Goal: Transaction & Acquisition: Purchase product/service

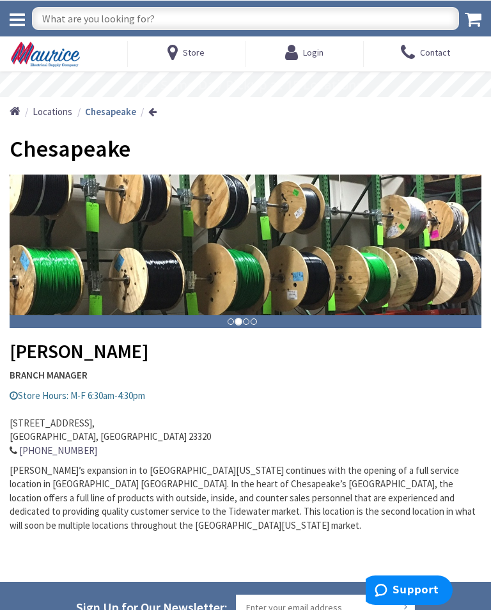
click at [12, 16] on icon at bounding box center [17, 19] width 15 height 18
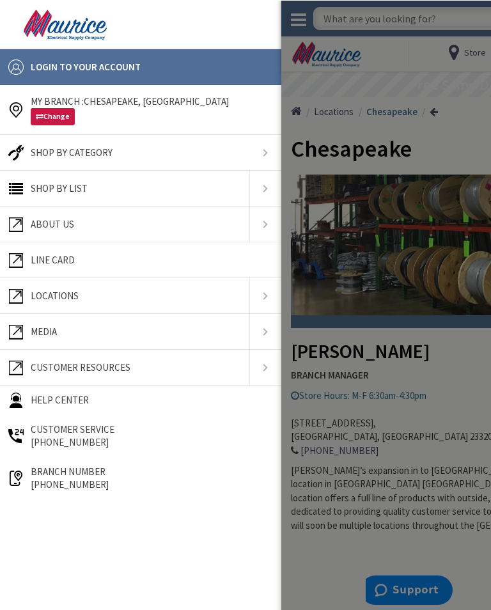
click at [114, 182] on link "Shop By List" at bounding box center [124, 188] width 237 height 26
click at [257, 188] on link at bounding box center [266, 188] width 32 height 36
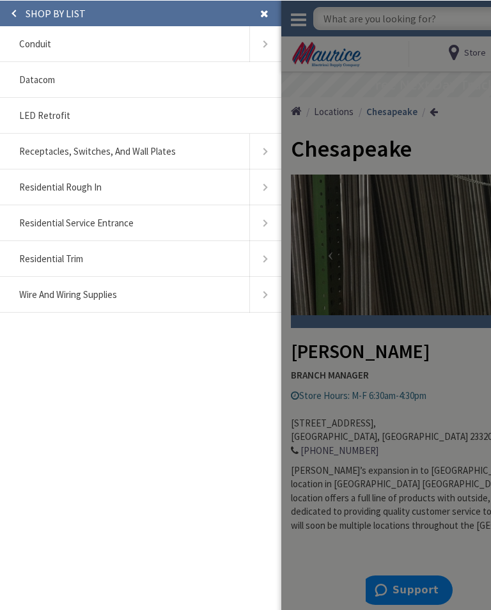
click at [262, 294] on link at bounding box center [266, 294] width 32 height 36
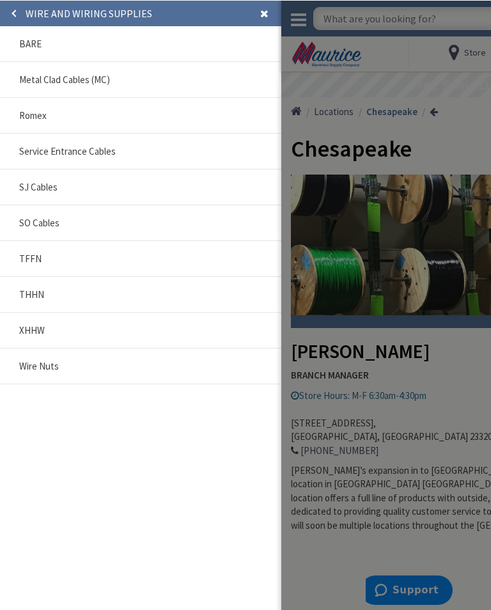
click at [262, 10] on link at bounding box center [269, 13] width 26 height 26
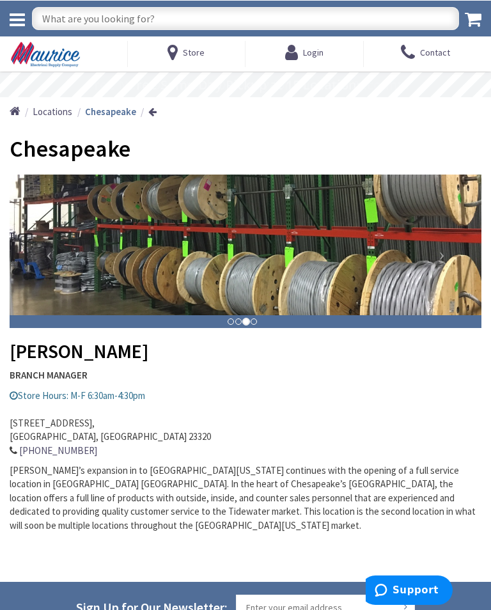
click at [163, 9] on input "text" at bounding box center [245, 17] width 427 height 23
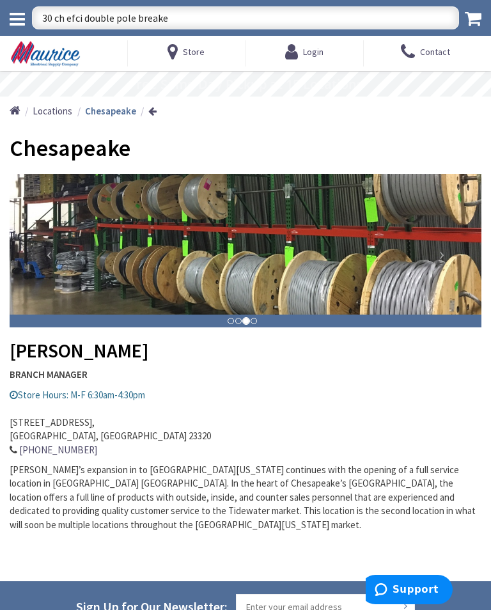
type input "30 ch efci double pole breaker"
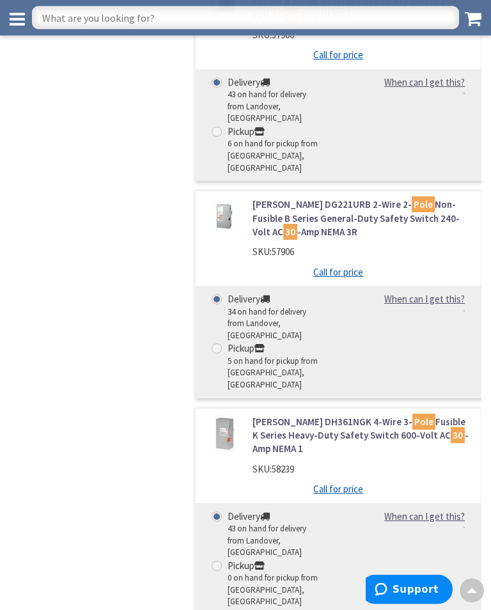
scroll to position [14264, 0]
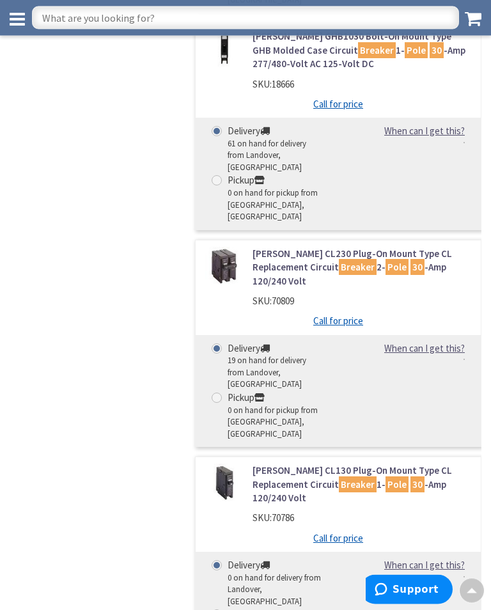
scroll to position [0, 0]
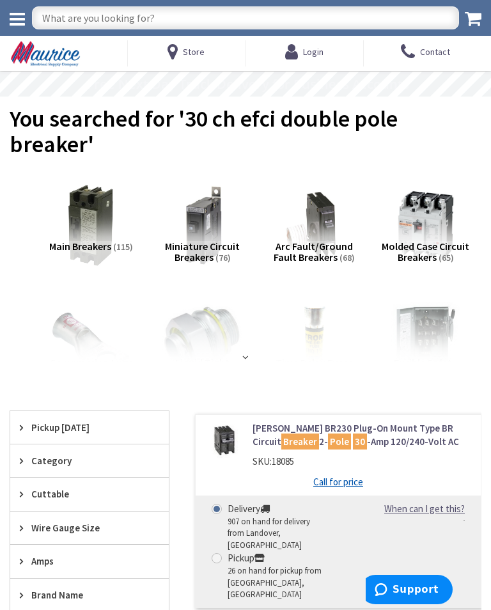
click at [303, 237] on img at bounding box center [314, 225] width 82 height 82
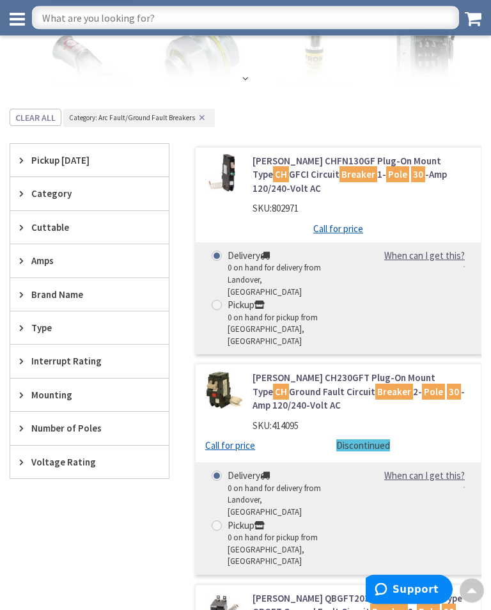
scroll to position [252, 0]
click at [110, 280] on div "Brand Name" at bounding box center [89, 294] width 159 height 33
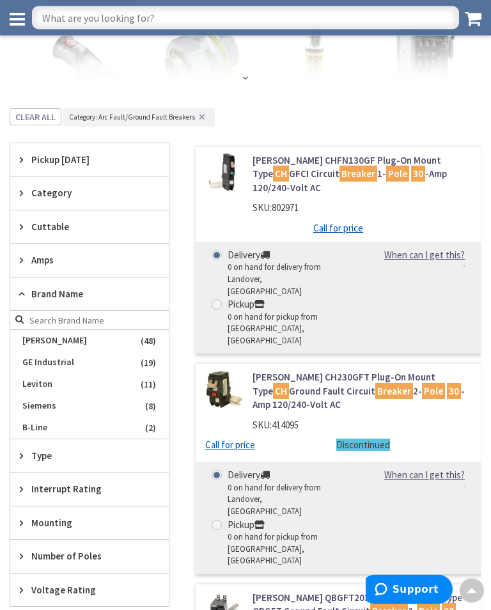
scroll to position [253, 0]
click at [140, 334] on span "Eaton" at bounding box center [89, 341] width 159 height 22
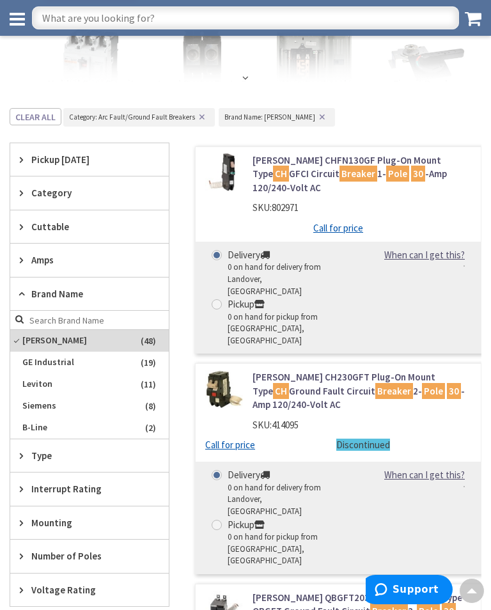
click at [42, 259] on span "Amps" at bounding box center [83, 259] width 104 height 13
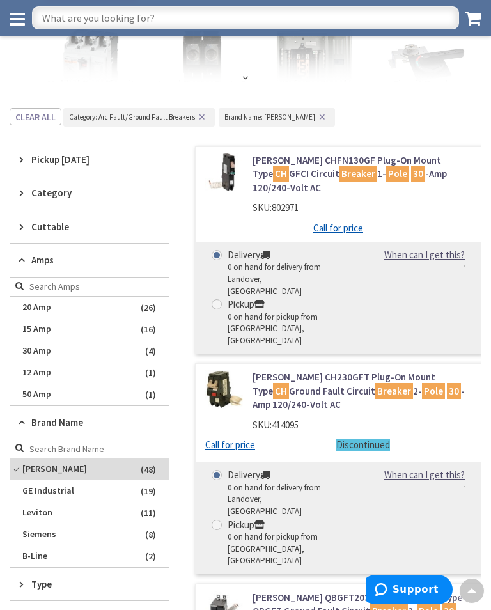
click at [35, 348] on span "30 Amp" at bounding box center [89, 351] width 159 height 22
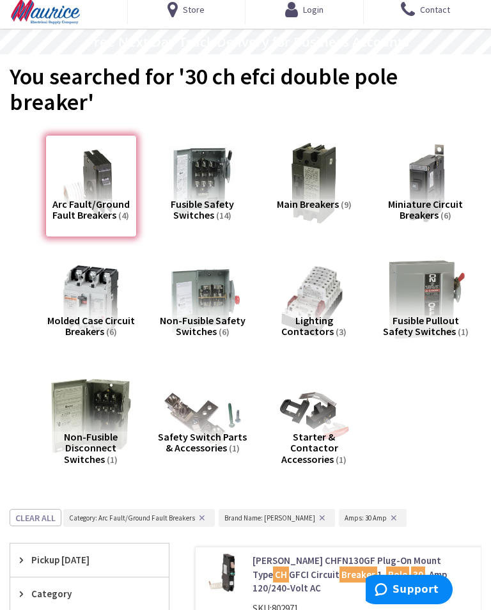
scroll to position [0, 0]
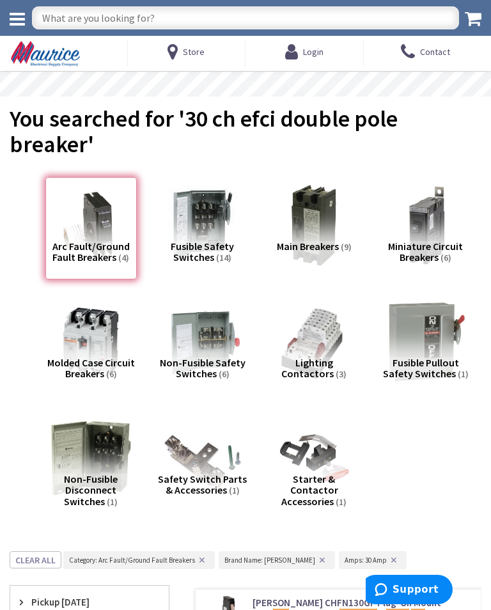
click at [16, 14] on icon at bounding box center [17, 19] width 15 height 18
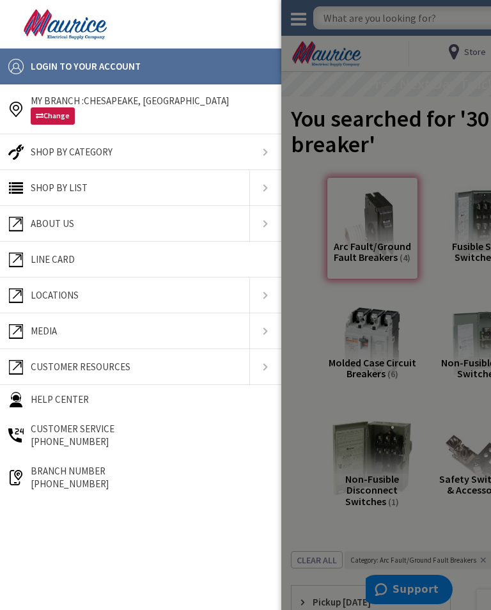
click at [259, 148] on link at bounding box center [141, 152] width 282 height 36
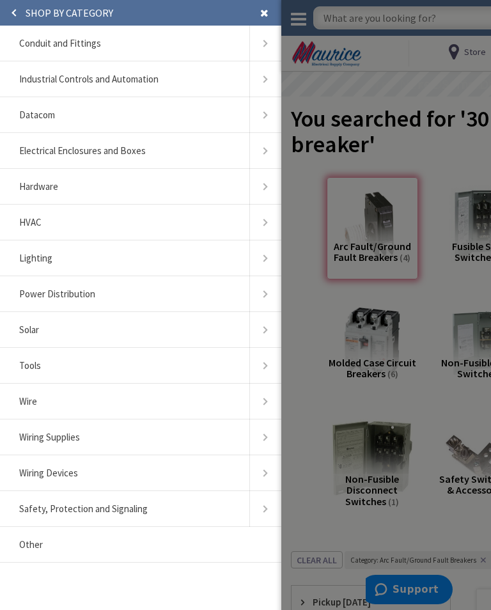
click at [60, 361] on link "Tools" at bounding box center [124, 366] width 237 height 26
click at [19, 358] on link "Tools" at bounding box center [124, 366] width 237 height 26
click at [255, 360] on link at bounding box center [266, 366] width 32 height 36
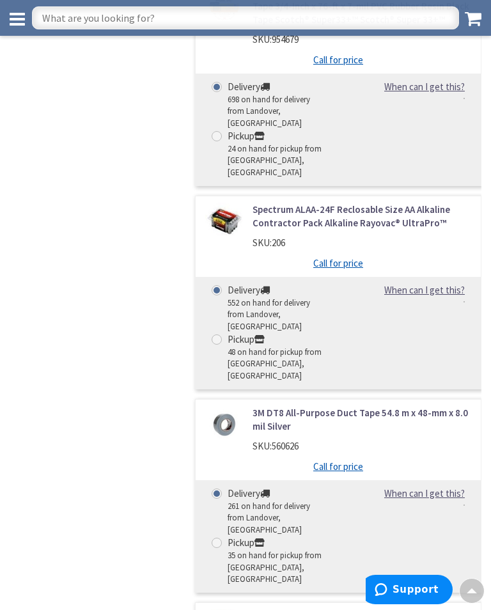
scroll to position [1414, 0]
